Goal: Task Accomplishment & Management: Complete application form

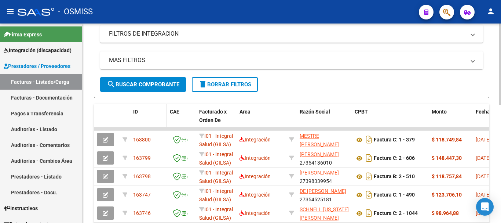
scroll to position [147, 0]
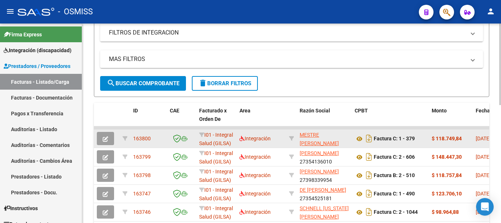
click at [102, 134] on button "button" at bounding box center [105, 138] width 17 height 13
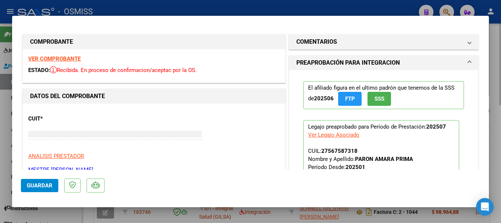
type input "$ 0,00"
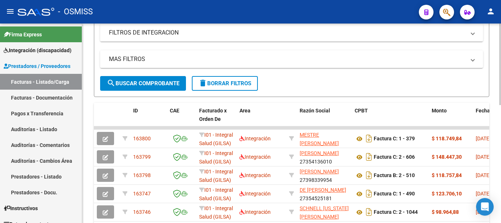
scroll to position [287, 0]
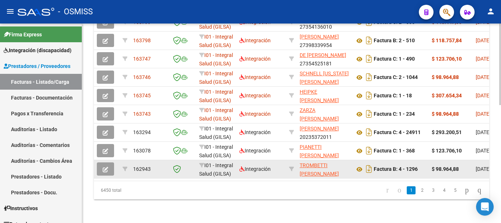
click at [105, 166] on icon "button" at bounding box center [105, 168] width 5 height 5
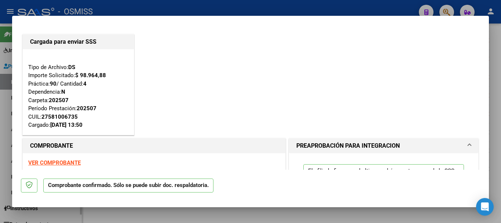
click at [6, 137] on div at bounding box center [250, 111] width 501 height 223
type input "$ 0,00"
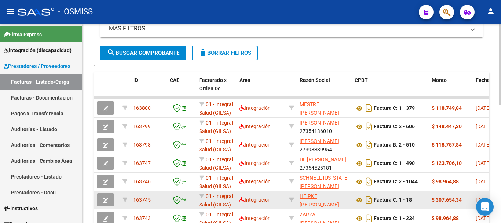
scroll to position [10, 0]
